Goal: Task Accomplishment & Management: Use online tool/utility

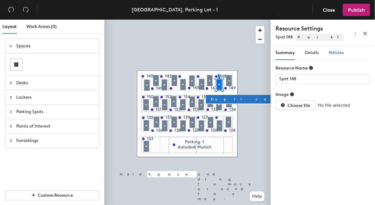
click at [331, 52] on span "Policies" at bounding box center [336, 52] width 15 height 5
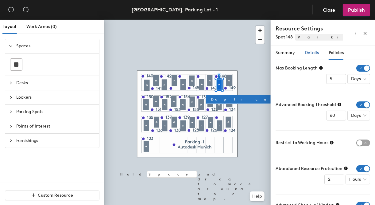
click at [309, 53] on span "Details" at bounding box center [312, 52] width 14 height 5
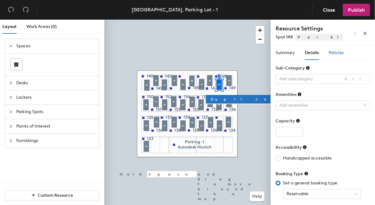
click at [335, 52] on span "Policies" at bounding box center [336, 52] width 15 height 5
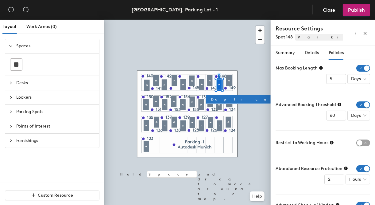
click at [321, 68] on icon at bounding box center [321, 68] width 4 height 4
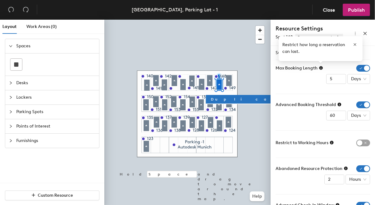
click at [321, 68] on icon at bounding box center [321, 68] width 4 height 4
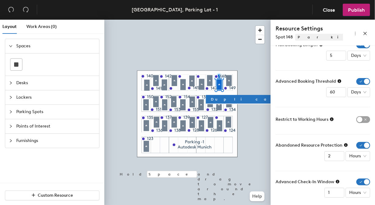
scroll to position [28, 0]
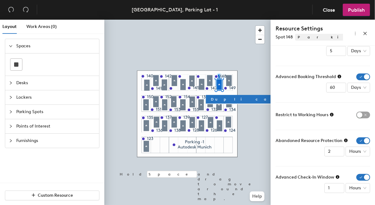
click at [338, 76] on icon at bounding box center [340, 77] width 4 height 4
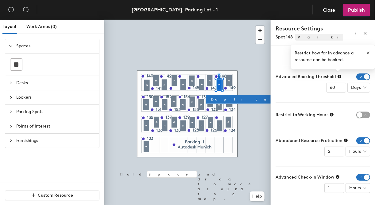
click at [338, 76] on icon at bounding box center [340, 77] width 4 height 4
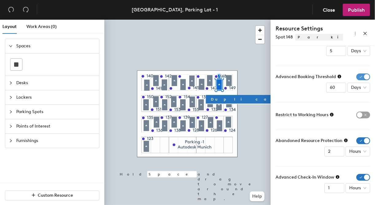
click at [359, 77] on span "button" at bounding box center [363, 76] width 14 height 7
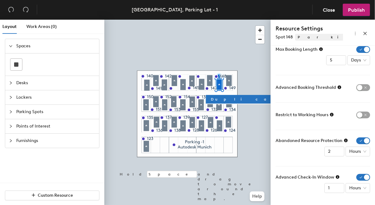
scroll to position [0, 0]
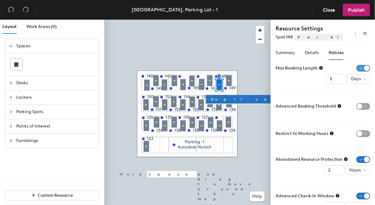
click at [356, 70] on span "button" at bounding box center [363, 68] width 14 height 7
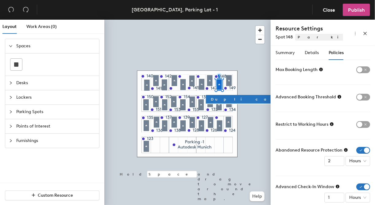
click at [351, 10] on span "Publish" at bounding box center [356, 10] width 17 height 6
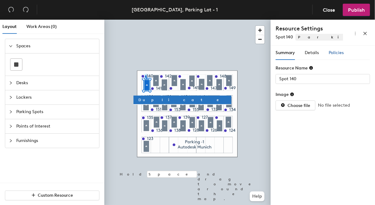
click at [338, 51] on span "Policies" at bounding box center [336, 52] width 15 height 5
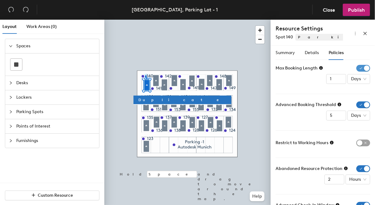
click at [358, 69] on span "button" at bounding box center [363, 68] width 14 height 7
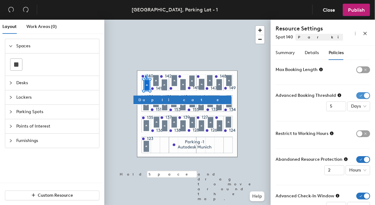
click at [359, 93] on span "button" at bounding box center [363, 95] width 14 height 7
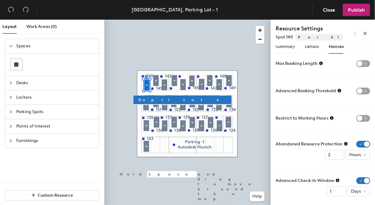
scroll to position [10, 0]
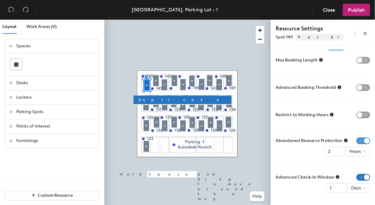
click at [356, 140] on span "button" at bounding box center [363, 140] width 14 height 7
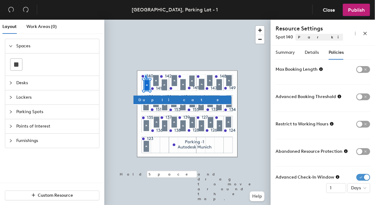
click at [359, 177] on span "button" at bounding box center [363, 177] width 14 height 7
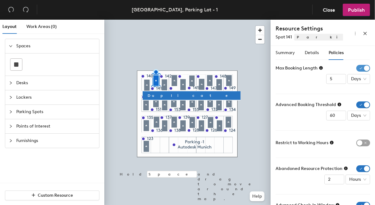
click at [356, 66] on span "button" at bounding box center [363, 68] width 14 height 7
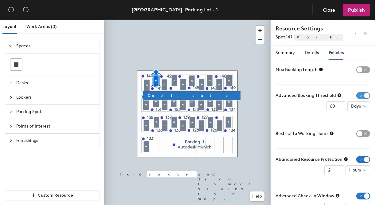
click at [359, 96] on span "button" at bounding box center [363, 95] width 14 height 7
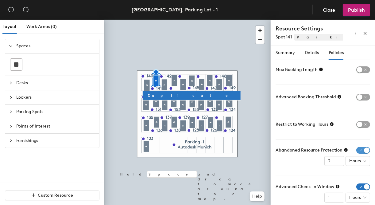
click at [357, 150] on span "button" at bounding box center [363, 150] width 14 height 7
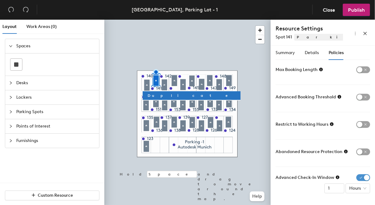
click at [356, 175] on span "button" at bounding box center [363, 177] width 14 height 7
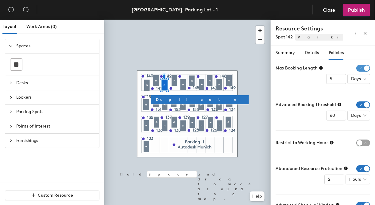
click at [359, 67] on span "button" at bounding box center [363, 68] width 14 height 7
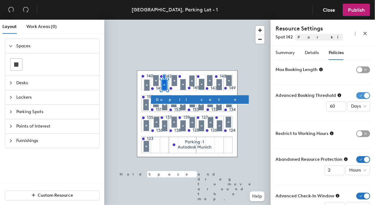
click at [359, 96] on span "button" at bounding box center [363, 95] width 14 height 7
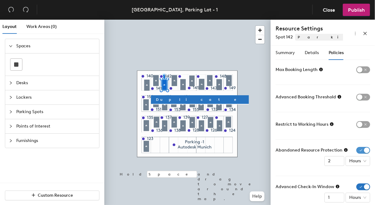
click at [357, 149] on span "button" at bounding box center [363, 150] width 14 height 7
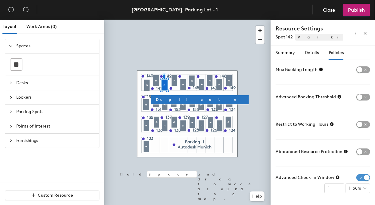
click at [359, 177] on span "button" at bounding box center [363, 177] width 14 height 7
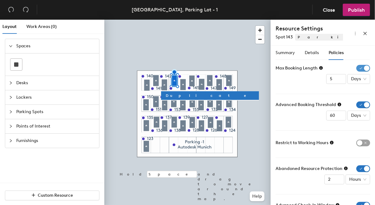
click at [359, 69] on span "button" at bounding box center [363, 68] width 14 height 7
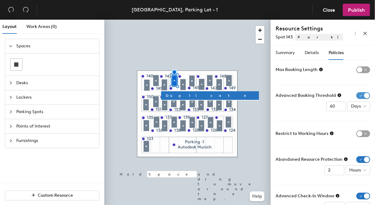
click at [358, 97] on span "button" at bounding box center [363, 95] width 14 height 7
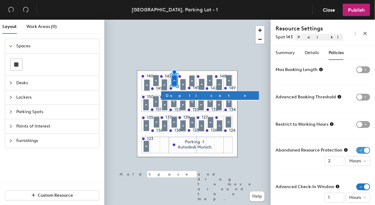
click at [359, 147] on span "button" at bounding box center [363, 150] width 14 height 7
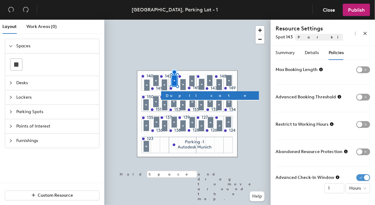
click at [359, 175] on span "button" at bounding box center [363, 177] width 14 height 7
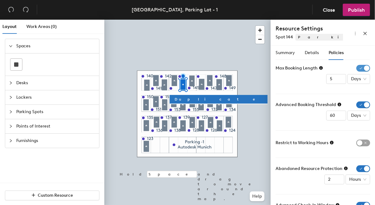
click at [356, 68] on span "button" at bounding box center [363, 68] width 14 height 7
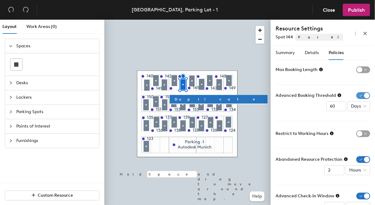
click at [359, 95] on span "button" at bounding box center [363, 95] width 14 height 7
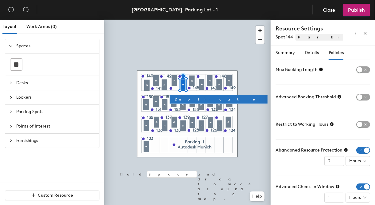
drag, startPoint x: 359, startPoint y: 149, endPoint x: 357, endPoint y: 162, distance: 13.0
click at [359, 149] on span "button" at bounding box center [363, 150] width 14 height 7
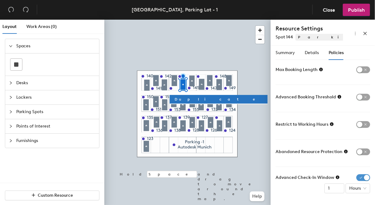
click at [356, 178] on span "button" at bounding box center [363, 177] width 14 height 7
click at [191, 20] on div at bounding box center [187, 20] width 166 height 0
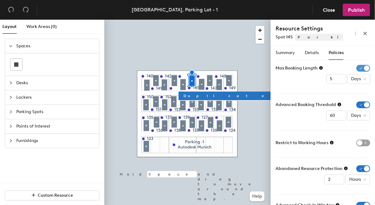
click at [360, 66] on span "button" at bounding box center [363, 68] width 14 height 7
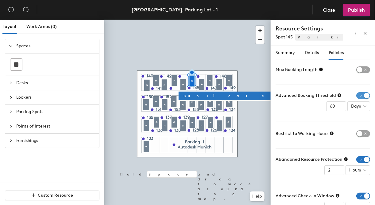
click at [358, 95] on span "button" at bounding box center [363, 95] width 14 height 7
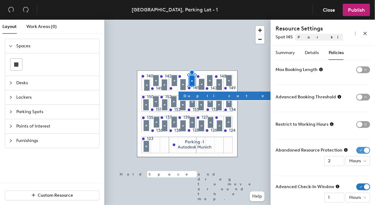
click at [356, 150] on span "button" at bounding box center [363, 150] width 14 height 7
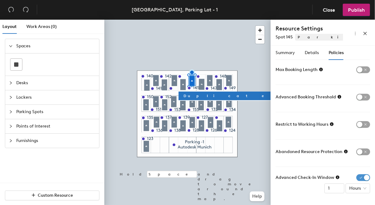
click at [360, 178] on span "button" at bounding box center [363, 177] width 14 height 7
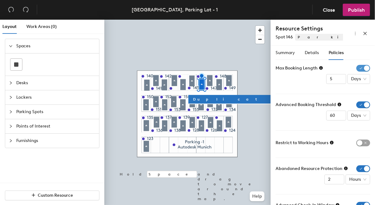
click at [358, 68] on span "button" at bounding box center [363, 68] width 14 height 7
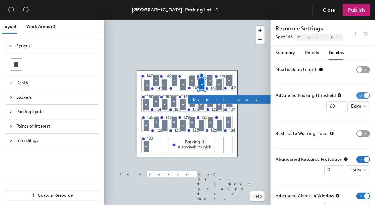
click at [359, 95] on span "button" at bounding box center [363, 95] width 14 height 7
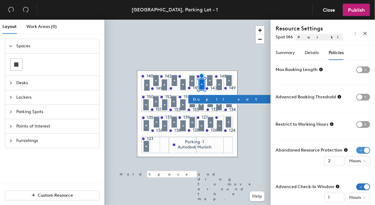
click at [359, 150] on span "button" at bounding box center [363, 150] width 14 height 7
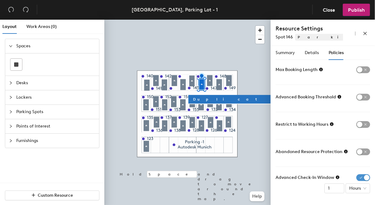
click at [360, 176] on span "button" at bounding box center [363, 177] width 14 height 7
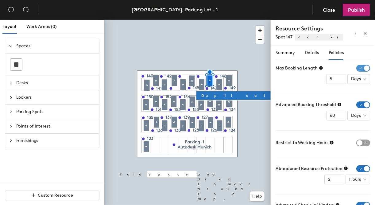
click at [356, 70] on span "button" at bounding box center [363, 68] width 14 height 7
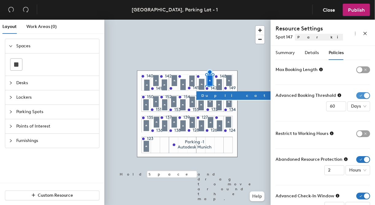
click at [356, 95] on span "button" at bounding box center [363, 95] width 14 height 7
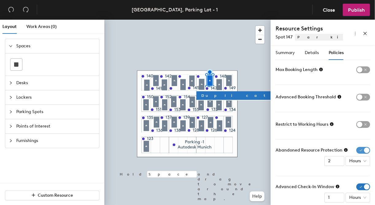
click at [358, 147] on span "button" at bounding box center [363, 150] width 14 height 7
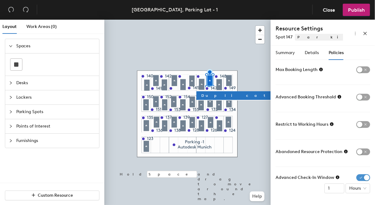
click at [359, 179] on span "button" at bounding box center [363, 177] width 14 height 7
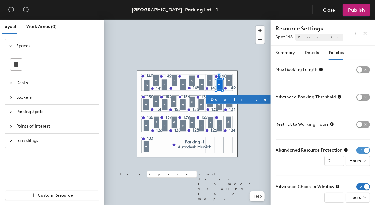
click at [357, 148] on span "button" at bounding box center [363, 150] width 14 height 7
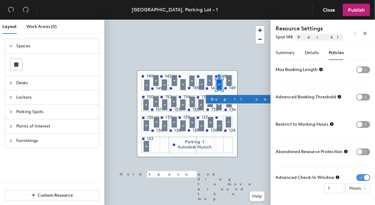
click at [357, 174] on span "button" at bounding box center [363, 177] width 14 height 7
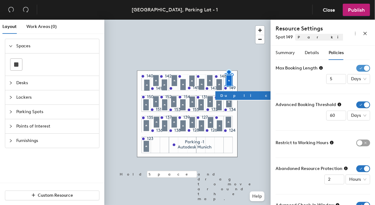
click at [358, 69] on span "button" at bounding box center [363, 68] width 14 height 7
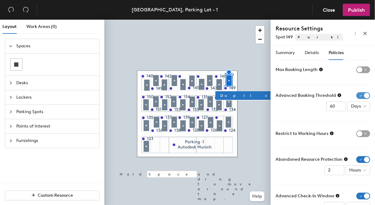
click at [358, 94] on span "button" at bounding box center [363, 95] width 14 height 7
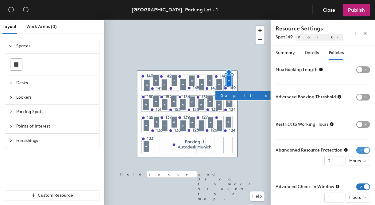
click at [357, 149] on span "button" at bounding box center [363, 150] width 14 height 7
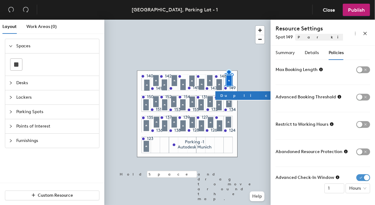
click at [361, 179] on span "button" at bounding box center [363, 177] width 14 height 7
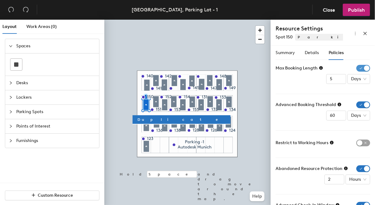
click at [358, 66] on span "button" at bounding box center [363, 68] width 14 height 7
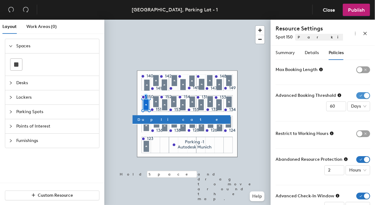
click at [356, 95] on span "button" at bounding box center [363, 95] width 14 height 7
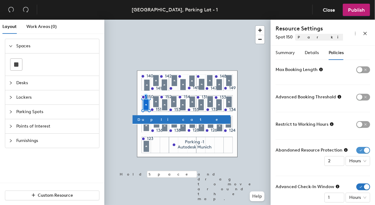
click at [359, 149] on span "button" at bounding box center [363, 150] width 14 height 7
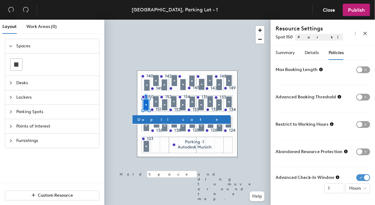
click at [359, 177] on span "button" at bounding box center [363, 177] width 14 height 7
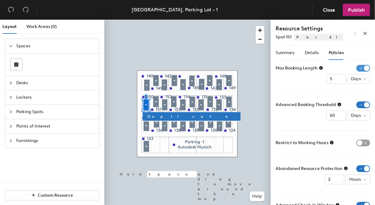
click at [360, 67] on span "button" at bounding box center [363, 68] width 14 height 7
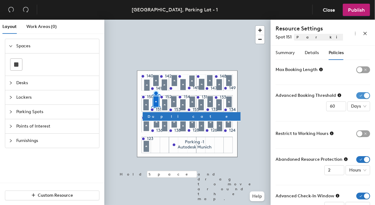
click at [359, 95] on span "button" at bounding box center [363, 95] width 14 height 7
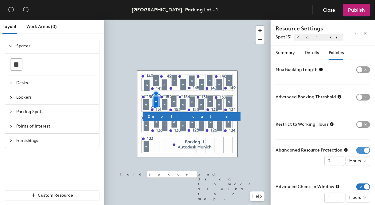
click at [357, 147] on span "button" at bounding box center [363, 150] width 14 height 7
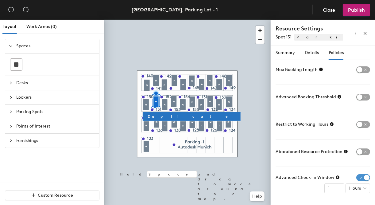
click at [361, 176] on span "button" at bounding box center [363, 177] width 14 height 7
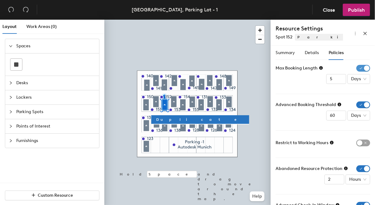
click at [357, 68] on span "button" at bounding box center [363, 68] width 14 height 7
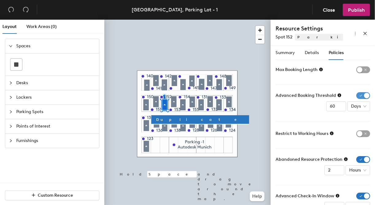
click at [359, 96] on span "button" at bounding box center [363, 95] width 14 height 7
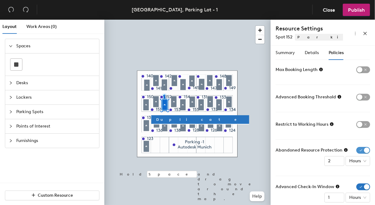
click at [357, 148] on span "button" at bounding box center [363, 150] width 14 height 7
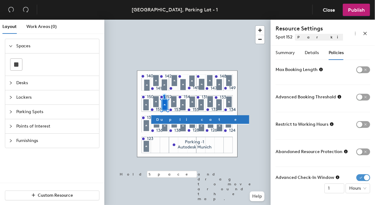
click at [359, 178] on span "button" at bounding box center [363, 177] width 14 height 7
click at [174, 20] on div at bounding box center [187, 20] width 166 height 0
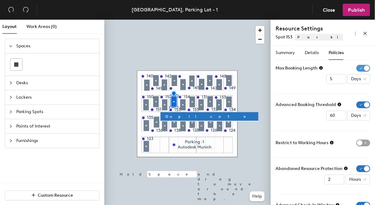
click at [356, 67] on span "button" at bounding box center [363, 68] width 14 height 7
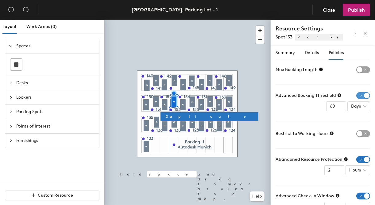
click at [358, 98] on span "button" at bounding box center [363, 95] width 14 height 7
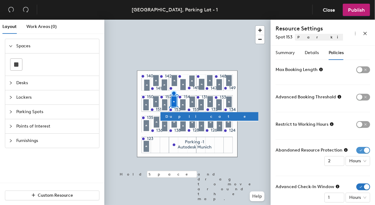
click at [360, 152] on span "button" at bounding box center [363, 150] width 14 height 7
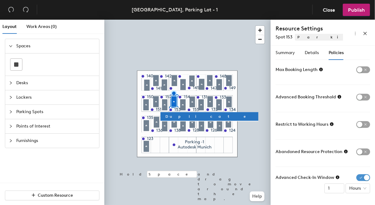
click at [356, 178] on span "button" at bounding box center [363, 177] width 14 height 7
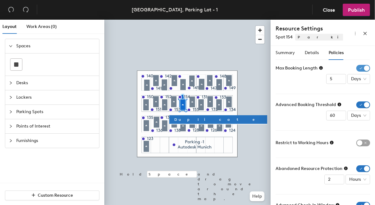
click at [356, 66] on span "button" at bounding box center [363, 68] width 14 height 7
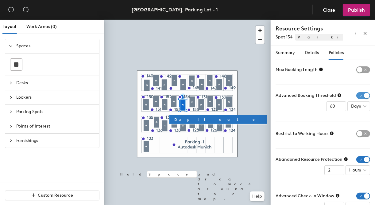
click at [358, 95] on span "button" at bounding box center [363, 95] width 14 height 7
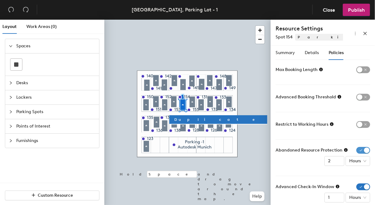
click at [358, 149] on span "button" at bounding box center [363, 150] width 14 height 7
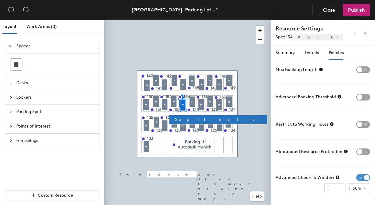
click at [356, 177] on span "button" at bounding box center [363, 177] width 14 height 7
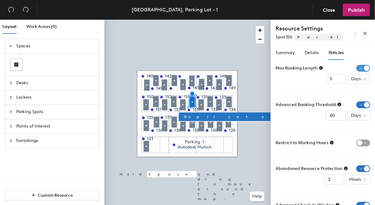
click at [361, 68] on span "button" at bounding box center [363, 68] width 14 height 7
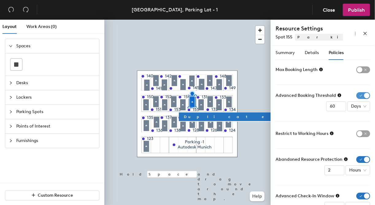
click at [358, 96] on span "button" at bounding box center [363, 95] width 14 height 7
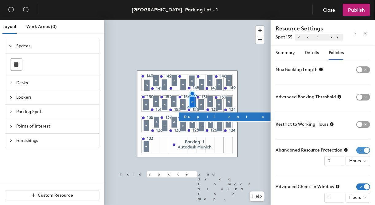
click at [358, 149] on span "button" at bounding box center [363, 150] width 14 height 7
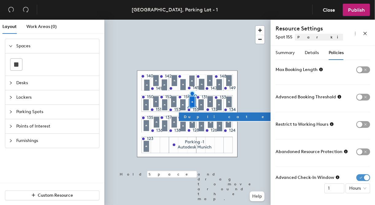
click at [358, 179] on span "button" at bounding box center [363, 177] width 14 height 7
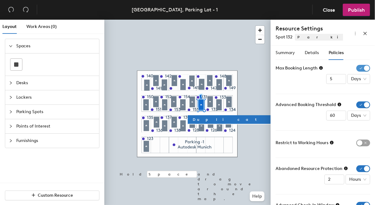
click at [358, 66] on span "button" at bounding box center [363, 68] width 14 height 7
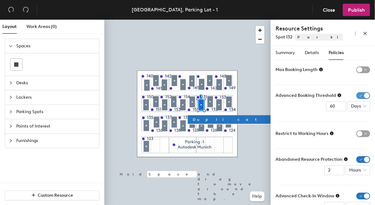
click at [358, 93] on span "button" at bounding box center [363, 95] width 14 height 7
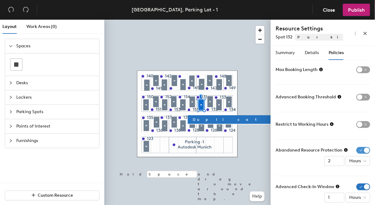
click at [356, 148] on span "button" at bounding box center [363, 150] width 14 height 7
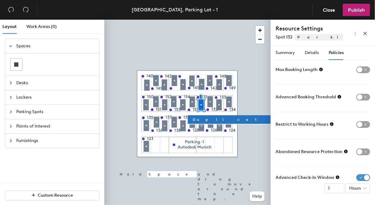
click at [356, 178] on span "button" at bounding box center [363, 177] width 14 height 7
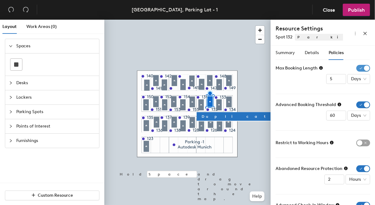
click at [357, 69] on span "button" at bounding box center [363, 68] width 14 height 7
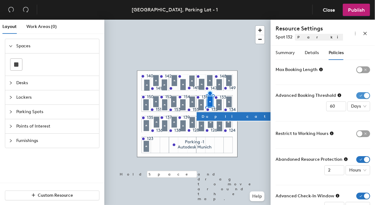
click at [357, 95] on span "button" at bounding box center [363, 95] width 14 height 7
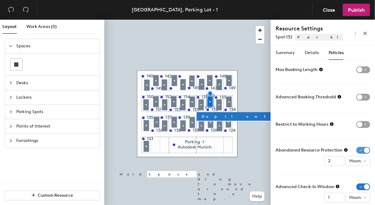
click at [356, 150] on span "button" at bounding box center [363, 150] width 14 height 7
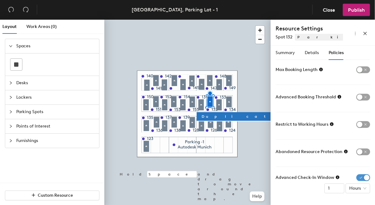
click at [357, 176] on span "button" at bounding box center [363, 177] width 14 height 7
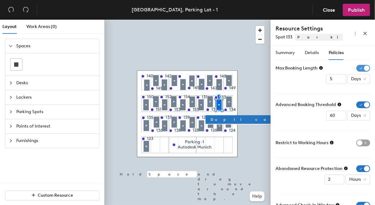
click at [356, 68] on span "button" at bounding box center [363, 68] width 14 height 7
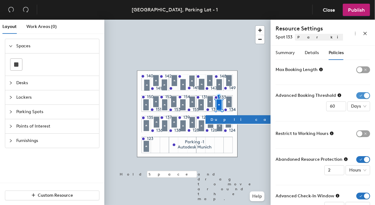
click at [359, 97] on span "button" at bounding box center [363, 95] width 14 height 7
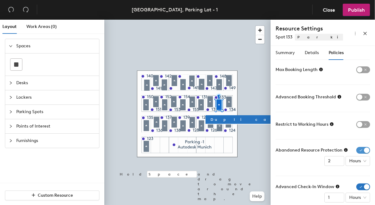
click at [359, 148] on span "button" at bounding box center [363, 150] width 14 height 7
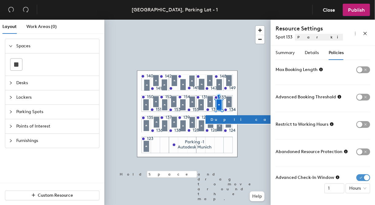
click at [360, 177] on span "button" at bounding box center [363, 177] width 14 height 7
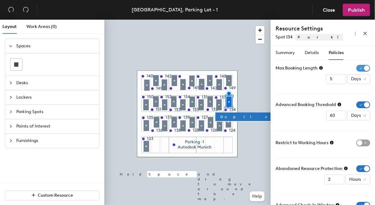
click at [357, 67] on span "button" at bounding box center [363, 68] width 14 height 7
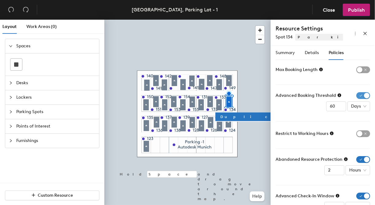
click at [356, 98] on span "button" at bounding box center [363, 95] width 14 height 7
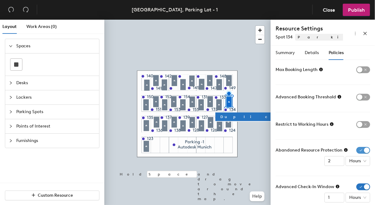
click at [357, 151] on span "button" at bounding box center [363, 150] width 14 height 7
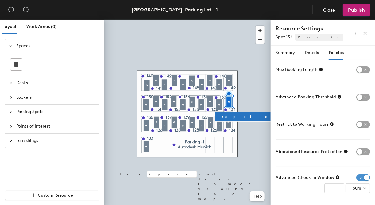
click at [358, 179] on span "button" at bounding box center [363, 177] width 14 height 7
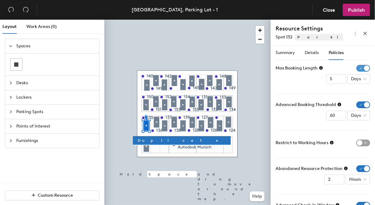
click at [358, 69] on span "button" at bounding box center [363, 68] width 14 height 7
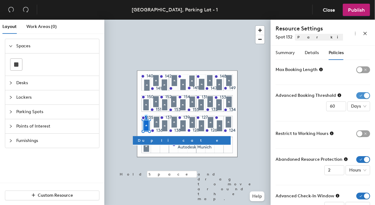
click at [358, 93] on span "button" at bounding box center [363, 95] width 14 height 7
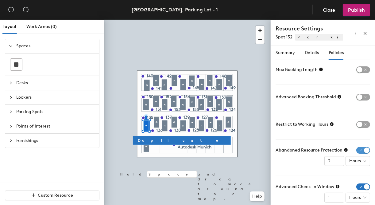
click at [357, 147] on span "button" at bounding box center [363, 150] width 14 height 7
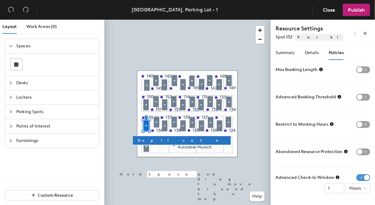
click at [356, 177] on span "button" at bounding box center [363, 177] width 14 height 7
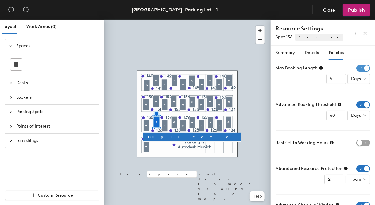
click at [359, 68] on span "button" at bounding box center [363, 68] width 14 height 7
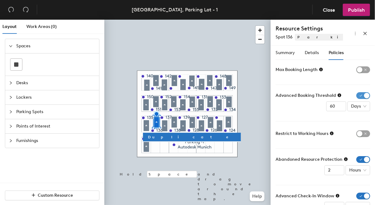
click at [358, 95] on span "button" at bounding box center [363, 95] width 14 height 7
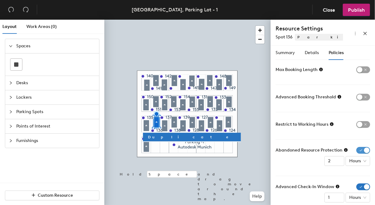
click at [357, 150] on span "button" at bounding box center [363, 150] width 14 height 7
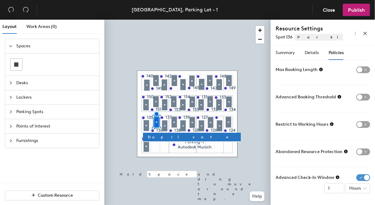
click at [357, 174] on span "button" at bounding box center [363, 177] width 14 height 7
click at [163, 20] on div at bounding box center [187, 20] width 166 height 0
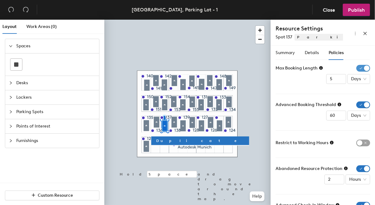
click at [357, 67] on span "button" at bounding box center [363, 68] width 14 height 7
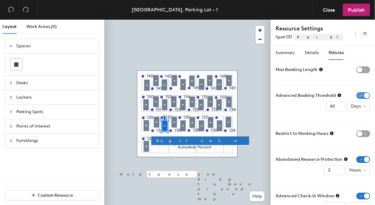
click at [356, 93] on span "button" at bounding box center [363, 95] width 14 height 7
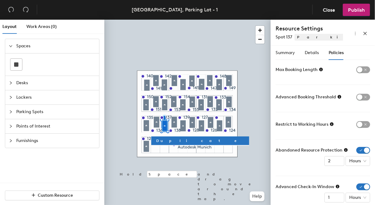
click at [356, 149] on span "button" at bounding box center [363, 150] width 14 height 7
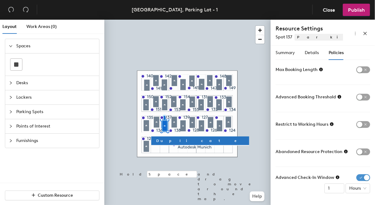
click at [358, 177] on span "button" at bounding box center [363, 177] width 14 height 7
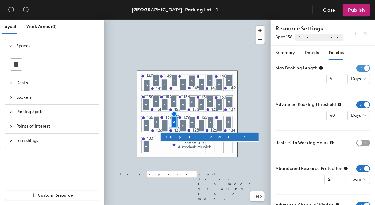
click at [361, 66] on span "button" at bounding box center [363, 68] width 14 height 7
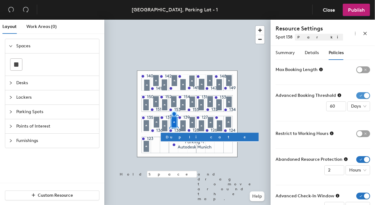
click at [358, 95] on span "button" at bounding box center [363, 95] width 14 height 7
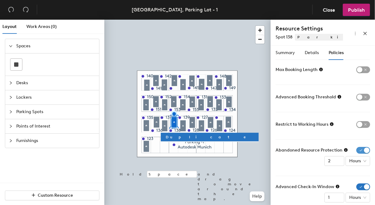
click at [356, 149] on span "button" at bounding box center [363, 150] width 14 height 7
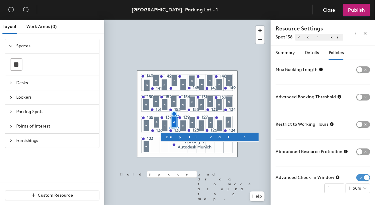
click at [358, 179] on span "button" at bounding box center [363, 177] width 14 height 7
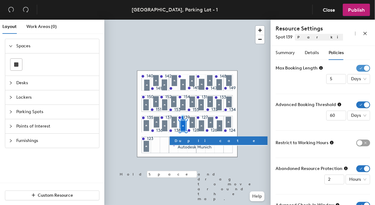
click at [357, 68] on span "button" at bounding box center [363, 68] width 14 height 7
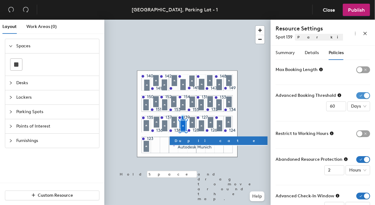
click at [359, 94] on span "button" at bounding box center [363, 95] width 14 height 7
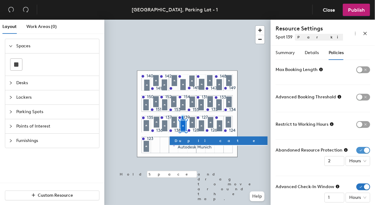
click at [357, 149] on span "button" at bounding box center [363, 150] width 14 height 7
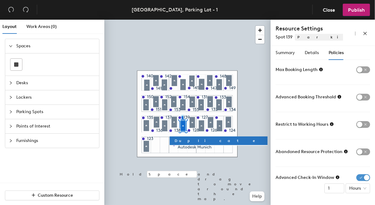
click at [359, 177] on span "button" at bounding box center [363, 177] width 14 height 7
click at [192, 20] on div at bounding box center [187, 20] width 166 height 0
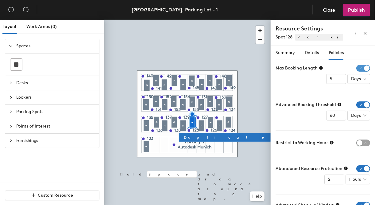
click at [357, 68] on span "button" at bounding box center [363, 68] width 14 height 7
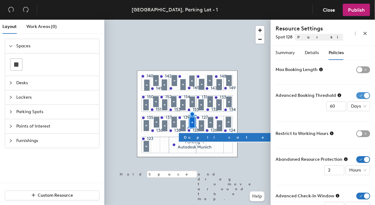
click at [357, 96] on span "button" at bounding box center [363, 95] width 14 height 7
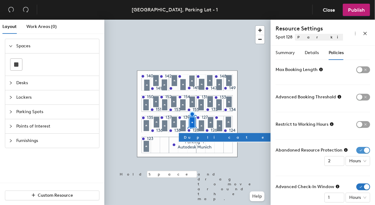
click at [359, 147] on span "button" at bounding box center [363, 150] width 14 height 7
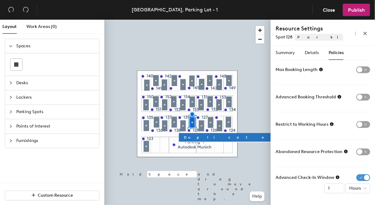
click at [356, 177] on span "button" at bounding box center [363, 177] width 14 height 7
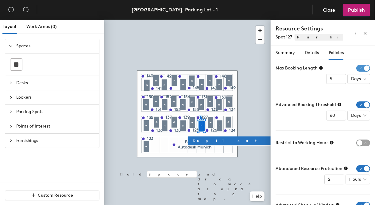
click at [356, 69] on span "button" at bounding box center [363, 68] width 14 height 7
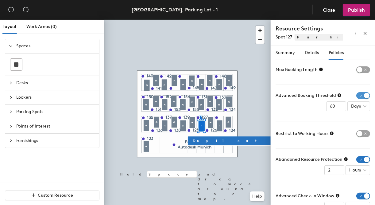
click at [360, 95] on span "button" at bounding box center [363, 95] width 14 height 7
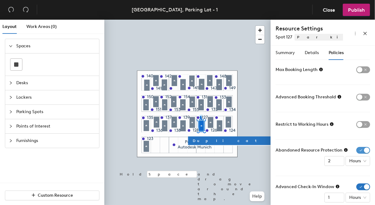
click at [358, 148] on span "button" at bounding box center [363, 150] width 14 height 7
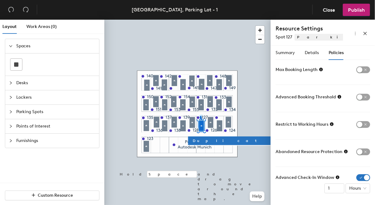
click at [356, 177] on span "button" at bounding box center [363, 177] width 14 height 7
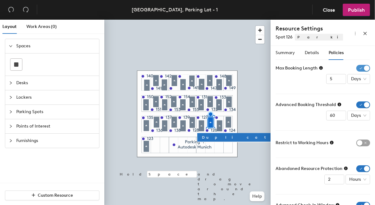
click at [356, 68] on span "button" at bounding box center [363, 68] width 14 height 7
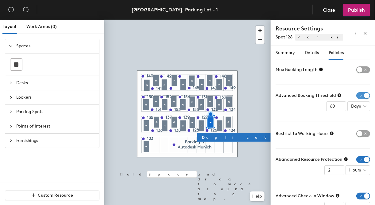
click at [356, 94] on span "button" at bounding box center [363, 95] width 14 height 7
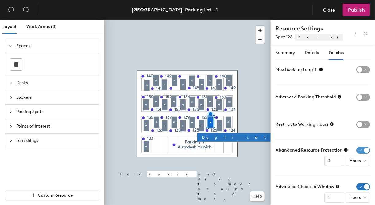
click at [357, 151] on span "button" at bounding box center [363, 150] width 14 height 7
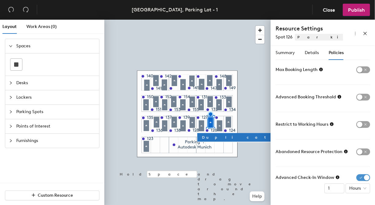
click at [360, 177] on span "button" at bounding box center [363, 177] width 14 height 7
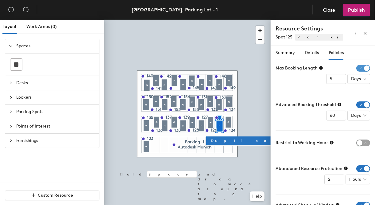
drag, startPoint x: 356, startPoint y: 65, endPoint x: 358, endPoint y: 69, distance: 4.5
click at [356, 65] on span "button" at bounding box center [363, 68] width 14 height 7
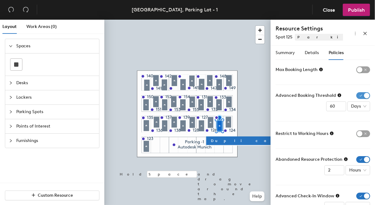
click at [358, 93] on span "button" at bounding box center [363, 95] width 14 height 7
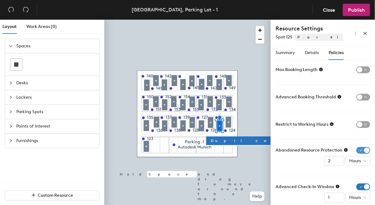
click at [358, 148] on span "button" at bounding box center [363, 150] width 14 height 7
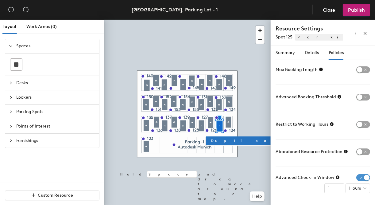
click at [356, 179] on span "button" at bounding box center [363, 177] width 14 height 7
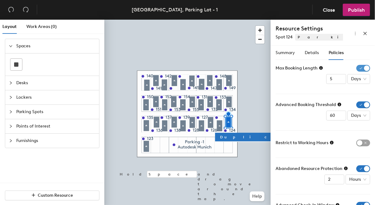
click at [356, 68] on span "button" at bounding box center [363, 68] width 14 height 7
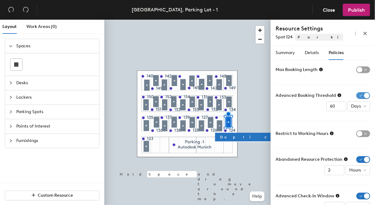
click at [356, 97] on span "button" at bounding box center [363, 95] width 14 height 7
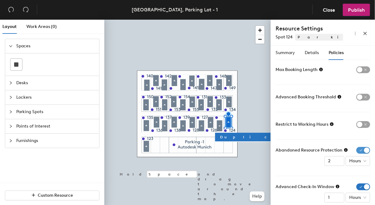
click at [356, 150] on span "button" at bounding box center [363, 150] width 14 height 7
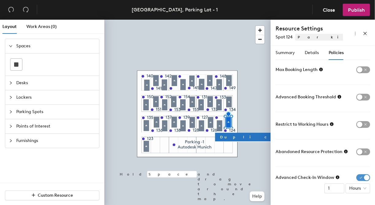
click at [359, 176] on span "button" at bounding box center [363, 177] width 14 height 7
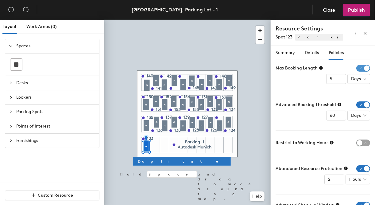
click at [360, 67] on span "button" at bounding box center [363, 68] width 14 height 7
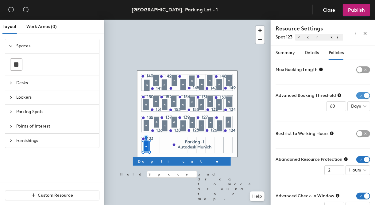
click at [356, 92] on span "button" at bounding box center [363, 95] width 14 height 7
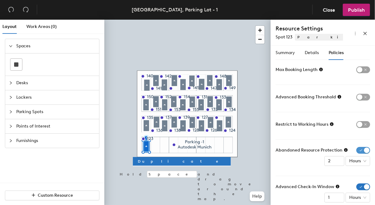
click at [357, 149] on span "button" at bounding box center [363, 150] width 14 height 7
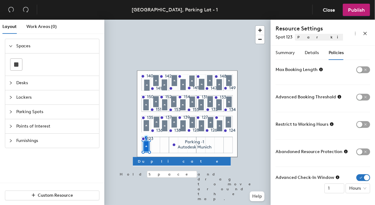
drag, startPoint x: 359, startPoint y: 176, endPoint x: 346, endPoint y: 157, distance: 23.6
click at [359, 176] on span "button" at bounding box center [363, 177] width 14 height 7
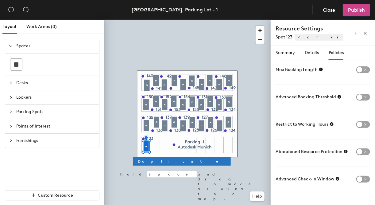
click at [355, 9] on span "Publish" at bounding box center [356, 10] width 17 height 6
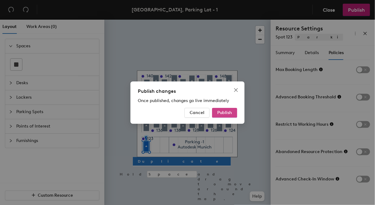
click at [233, 113] on button "Publish" at bounding box center [224, 113] width 25 height 10
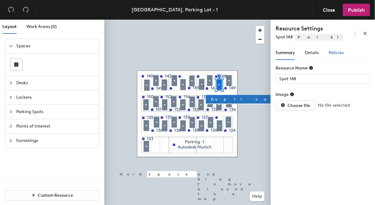
click at [334, 52] on span "Policies" at bounding box center [336, 52] width 15 height 5
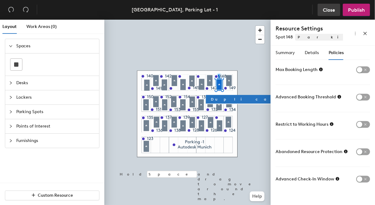
click at [330, 8] on span "Close" at bounding box center [329, 10] width 12 height 6
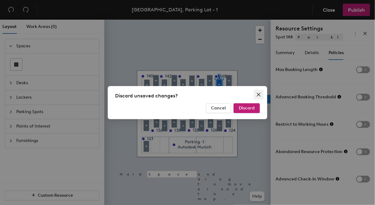
click at [260, 94] on icon "close" at bounding box center [258, 94] width 5 height 5
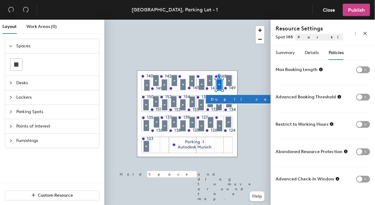
click at [365, 12] on button "Publish" at bounding box center [356, 10] width 27 height 12
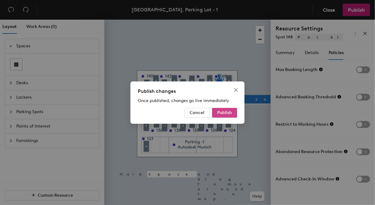
click at [227, 112] on span "Publish" at bounding box center [224, 112] width 15 height 5
